Goal: Information Seeking & Learning: Learn about a topic

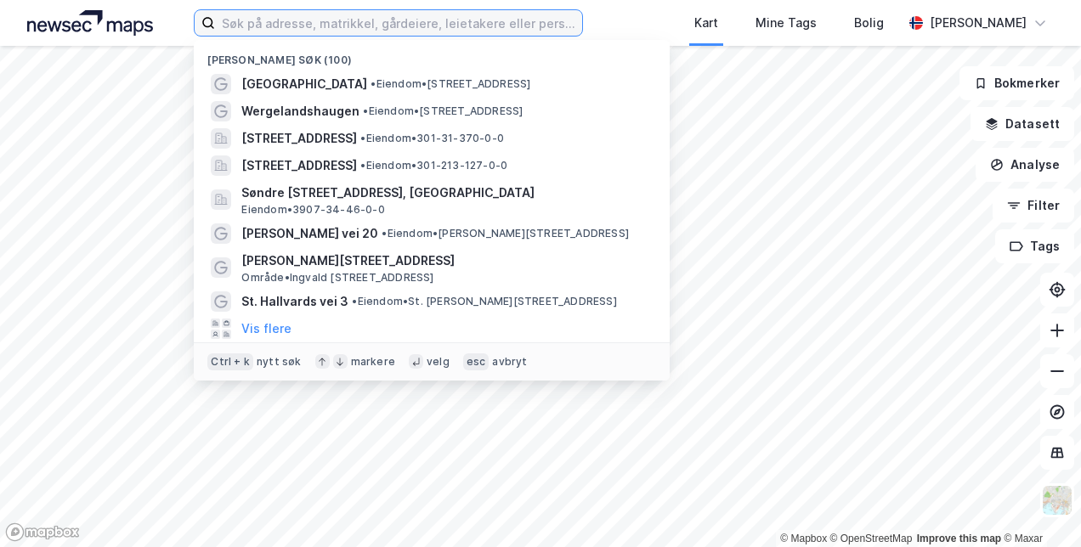
click at [347, 19] on input at bounding box center [398, 23] width 366 height 26
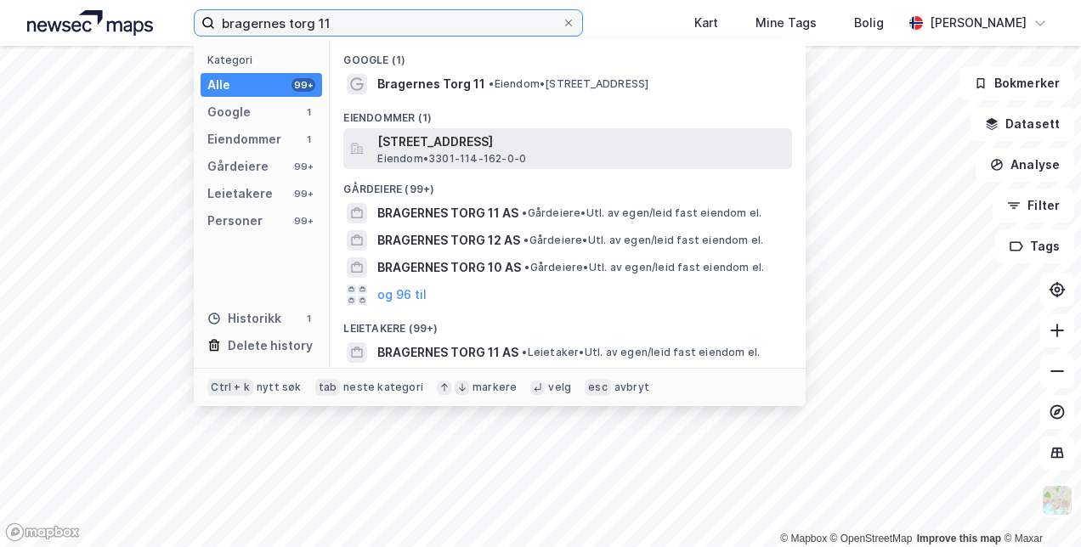
type input "bragernes torg 11"
click at [479, 139] on span "[STREET_ADDRESS]" at bounding box center [581, 142] width 408 height 20
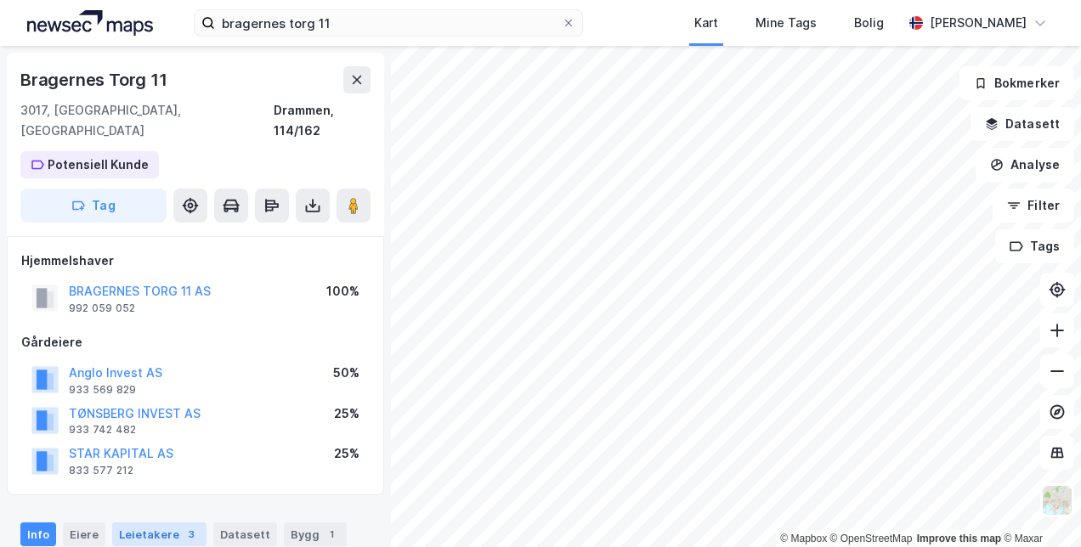
click at [167, 523] on div "Leietakere 3" at bounding box center [159, 535] width 94 height 24
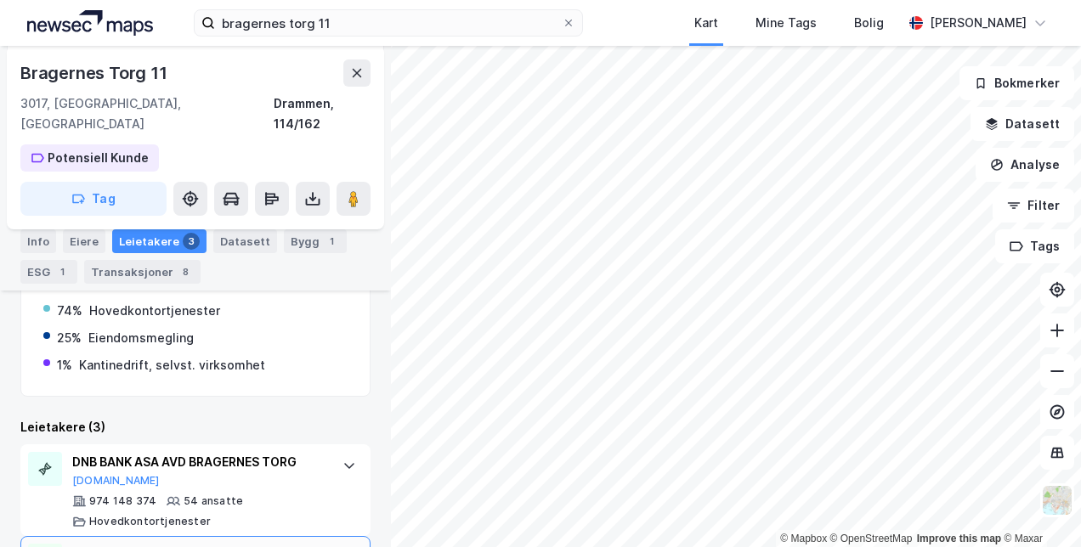
scroll to position [609, 0]
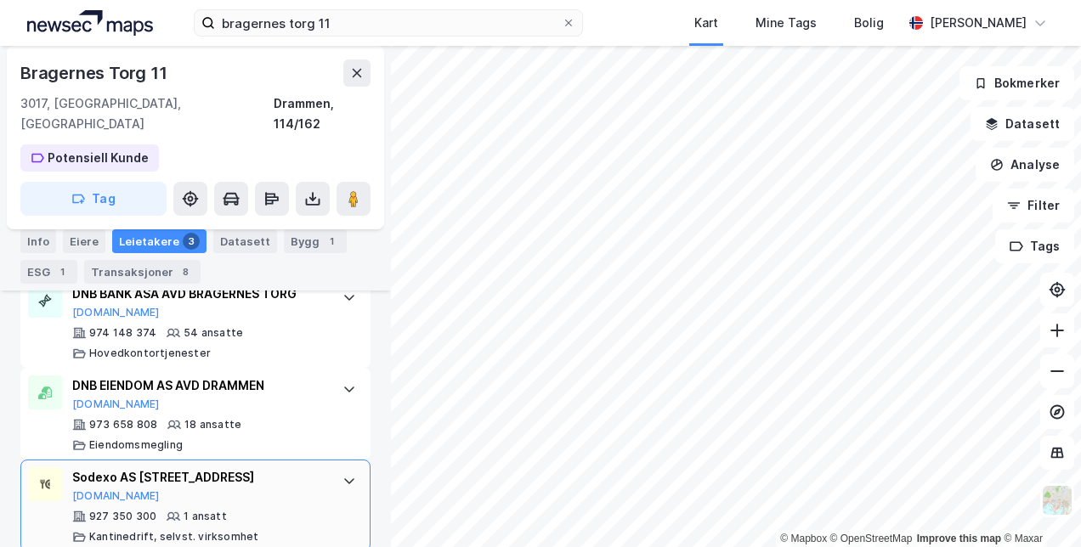
click at [343, 474] on icon at bounding box center [350, 481] width 14 height 14
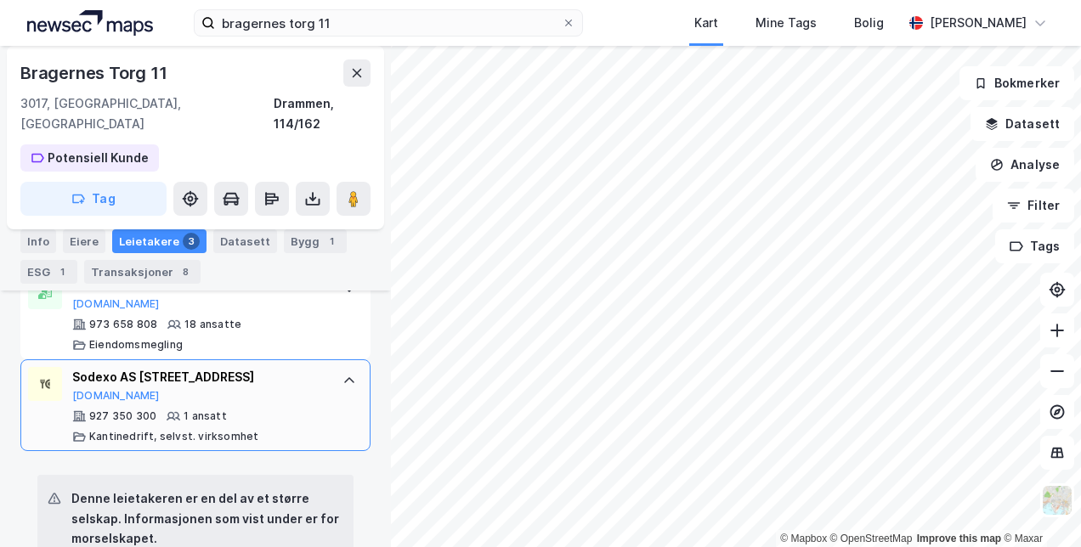
scroll to position [707, 0]
